Goal: Task Accomplishment & Management: Use online tool/utility

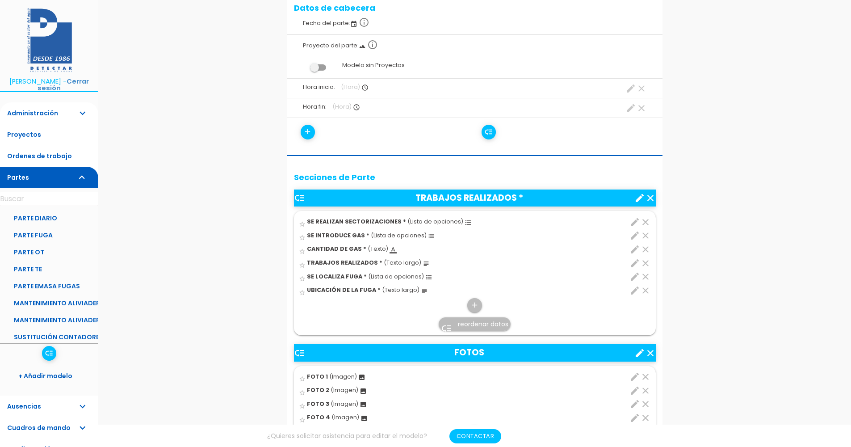
scroll to position [223, 0]
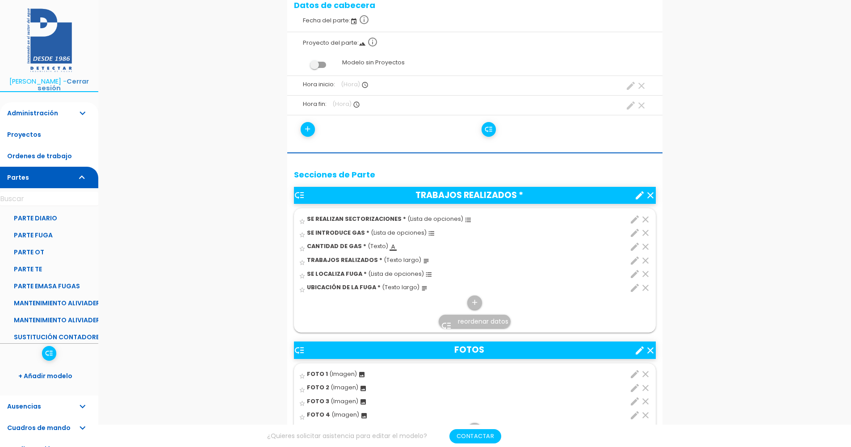
click at [636, 259] on icon "edit" at bounding box center [634, 260] width 11 height 11
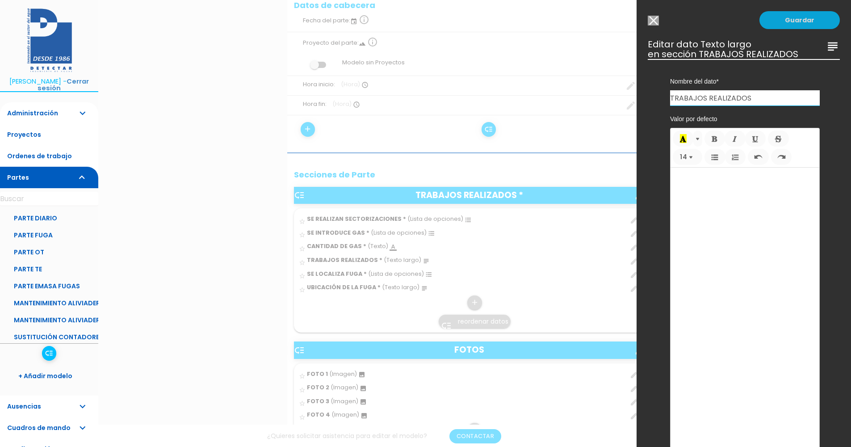
click at [798, 21] on link "Guardar" at bounding box center [799, 20] width 80 height 18
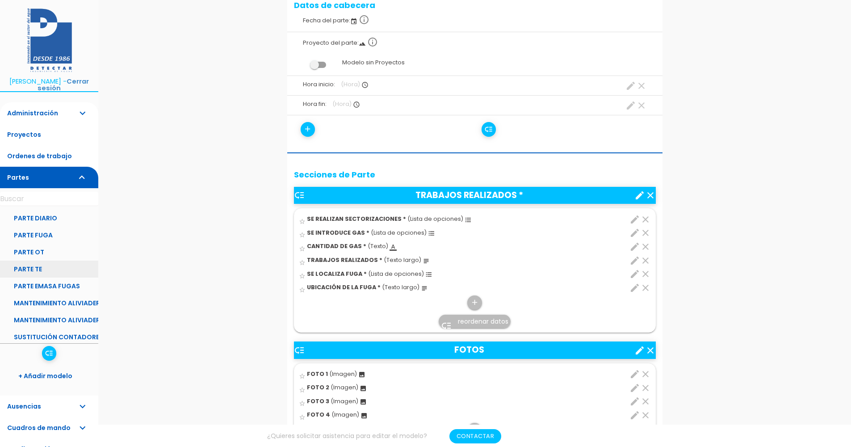
click at [32, 265] on link "PARTE TE" at bounding box center [49, 268] width 98 height 17
